Goal: Navigation & Orientation: Find specific page/section

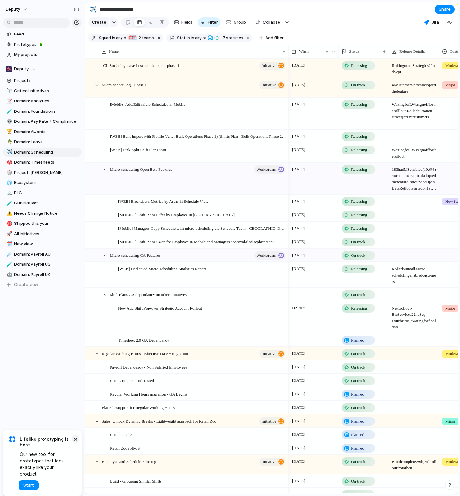
click at [75, 442] on button "×" at bounding box center [76, 439] width 8 height 8
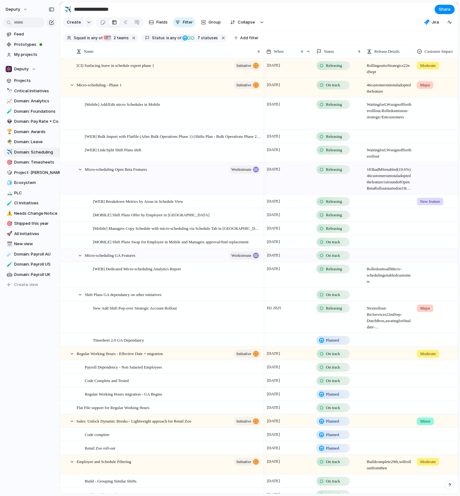
drag, startPoint x: 84, startPoint y: 401, endPoint x: 60, endPoint y: 405, distance: 25.2
